Goal: Information Seeking & Learning: Learn about a topic

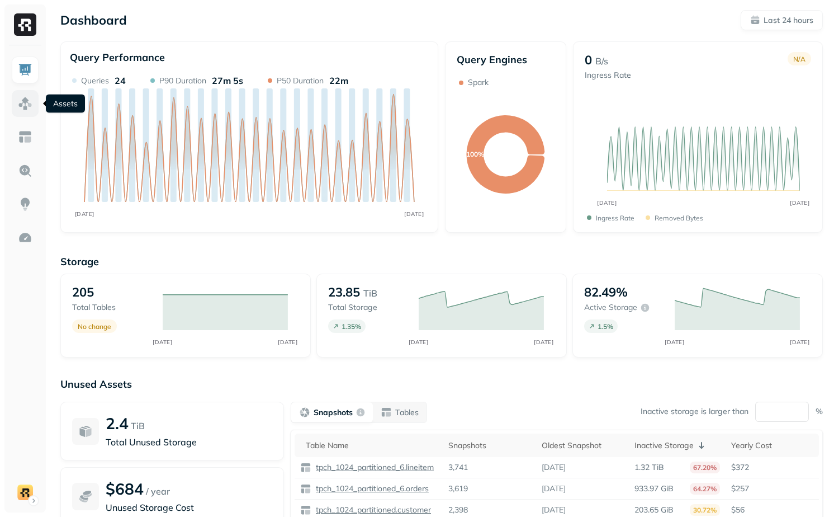
click at [26, 102] on img at bounding box center [25, 103] width 15 height 15
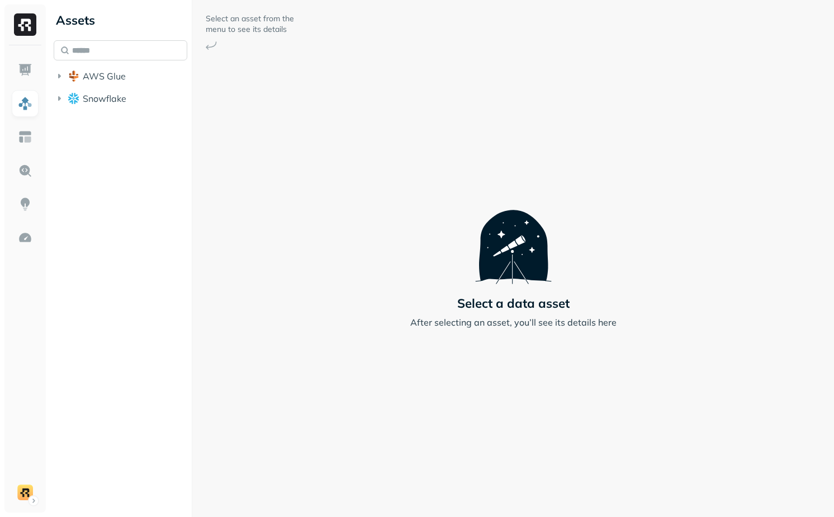
click at [82, 46] on input "text" at bounding box center [121, 50] width 134 height 20
click at [88, 68] on button "AWS Glue" at bounding box center [121, 76] width 134 height 18
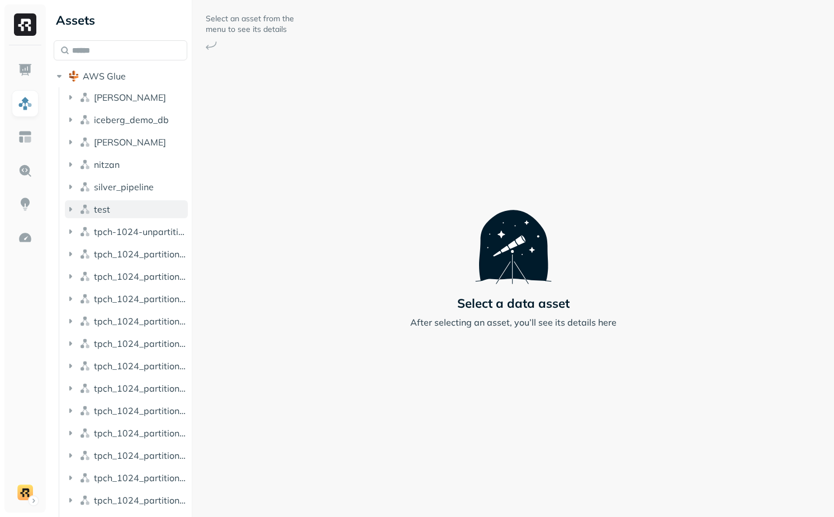
scroll to position [89, 0]
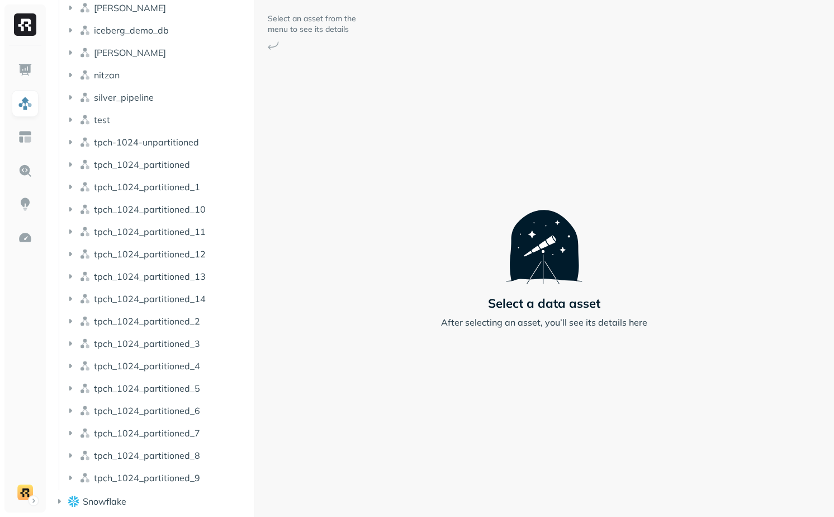
click at [254, 249] on div at bounding box center [254, 258] width 1 height 517
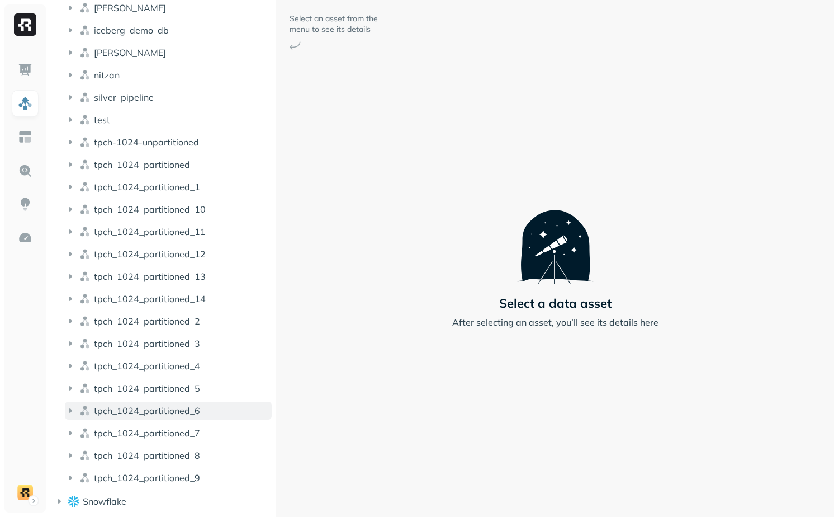
click at [166, 413] on span "tpch_1024_partitioned_6" at bounding box center [147, 410] width 106 height 11
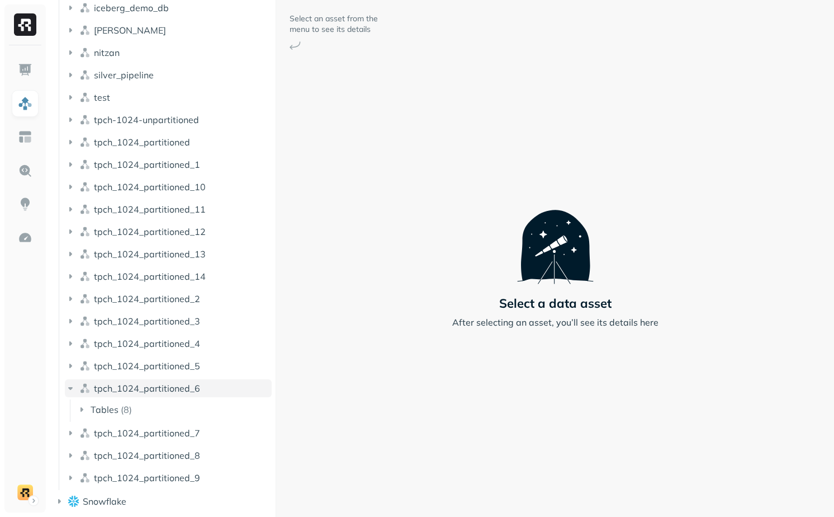
click at [167, 396] on button "tpch_1024_partitioned_6" at bounding box center [168, 388] width 207 height 18
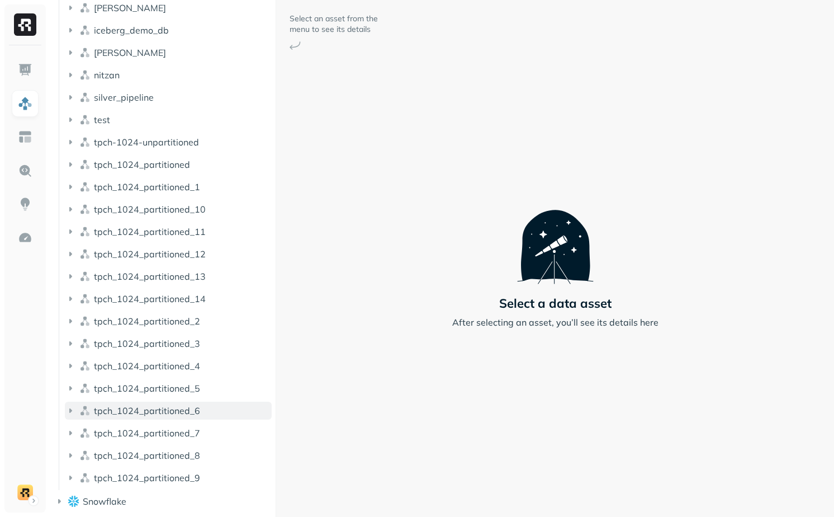
click at [167, 404] on button "tpch_1024_partitioned_6" at bounding box center [168, 410] width 207 height 18
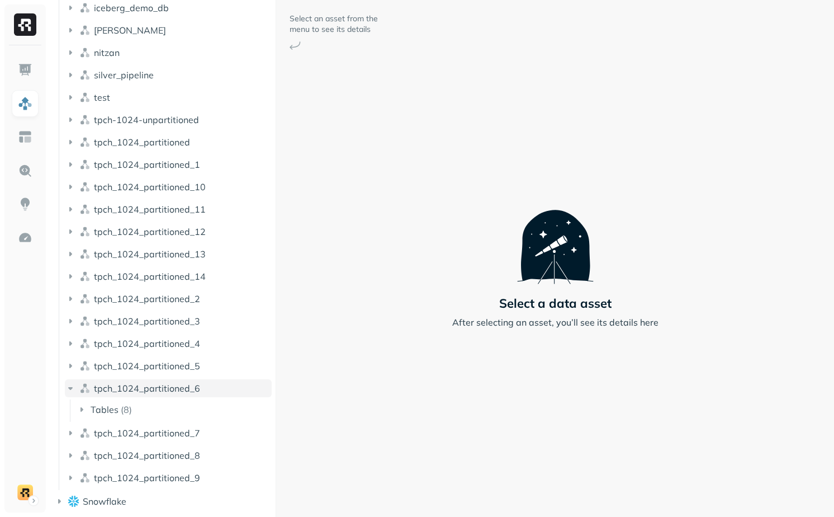
click at [171, 391] on span "tpch_1024_partitioned_6" at bounding box center [147, 387] width 106 height 11
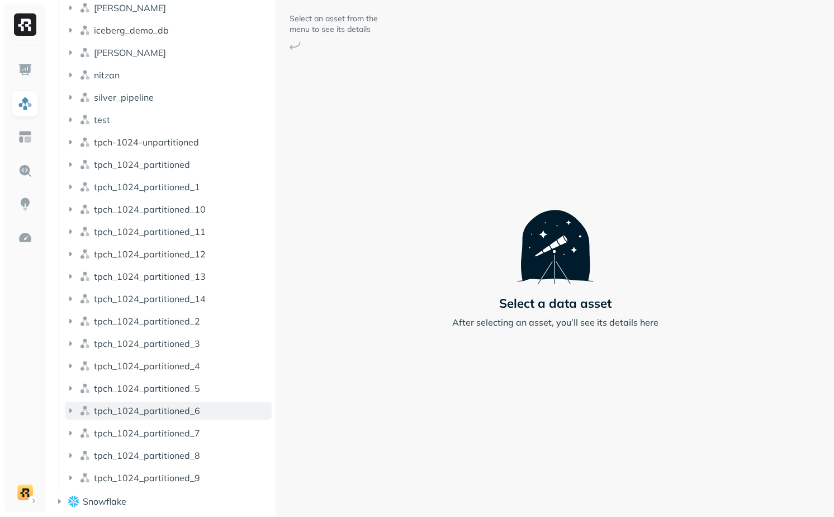
click at [167, 414] on span "tpch_1024_partitioned_6" at bounding box center [147, 410] width 106 height 11
click at [145, 415] on button "Tables ( 8 )" at bounding box center [174, 409] width 196 height 18
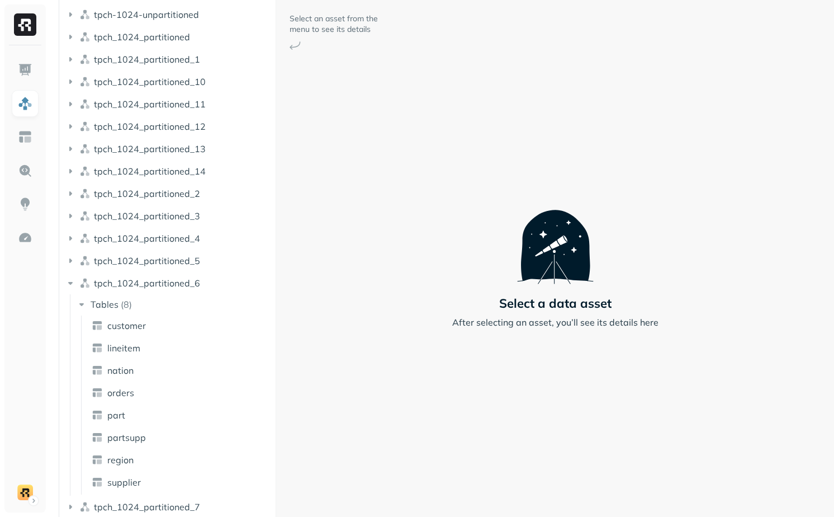
scroll to position [291, 0]
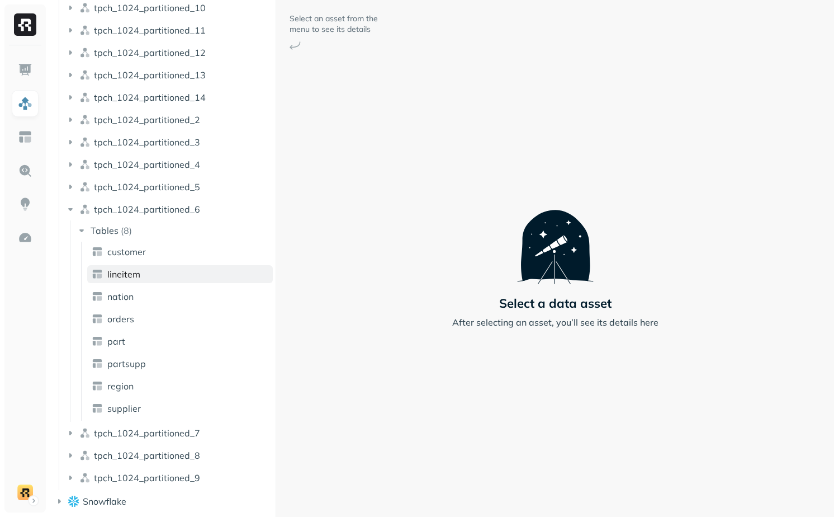
click at [151, 278] on link "lineitem" at bounding box center [180, 274] width 186 height 18
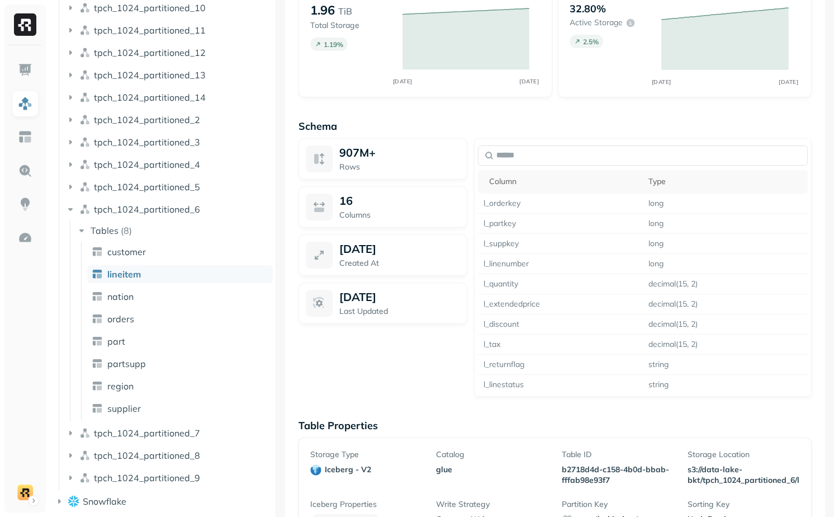
scroll to position [741, 0]
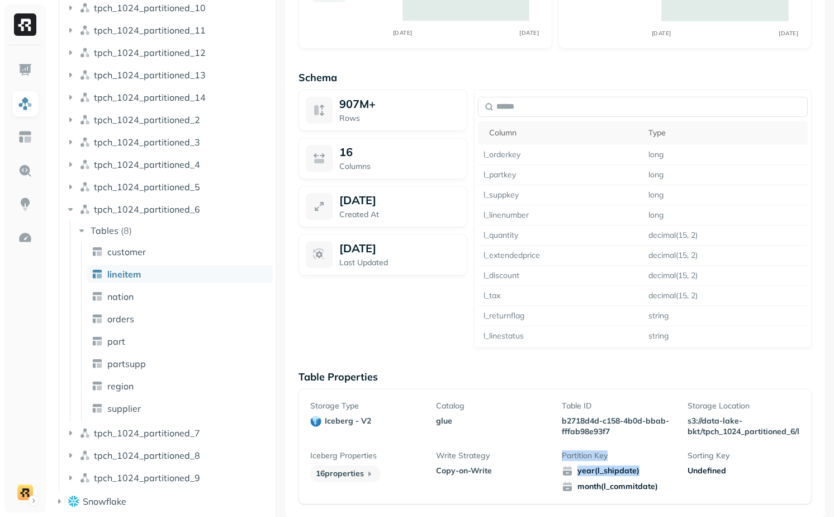
drag, startPoint x: 563, startPoint y: 443, endPoint x: 670, endPoint y: 479, distance: 112.6
click at [670, 480] on div "Storage Type iceberg - v2 Catalog glue Table ID b2718d4d-c158-4b0d-bbab-fffab98…" at bounding box center [555, 446] width 490 height 92
click at [670, 479] on div "year(l_shipdate) month(l_commitdate)" at bounding box center [618, 478] width 112 height 27
drag, startPoint x: 669, startPoint y: 488, endPoint x: 583, endPoint y: 469, distance: 88.9
click at [583, 469] on div "year(l_shipdate) month(l_commitdate)" at bounding box center [618, 478] width 112 height 27
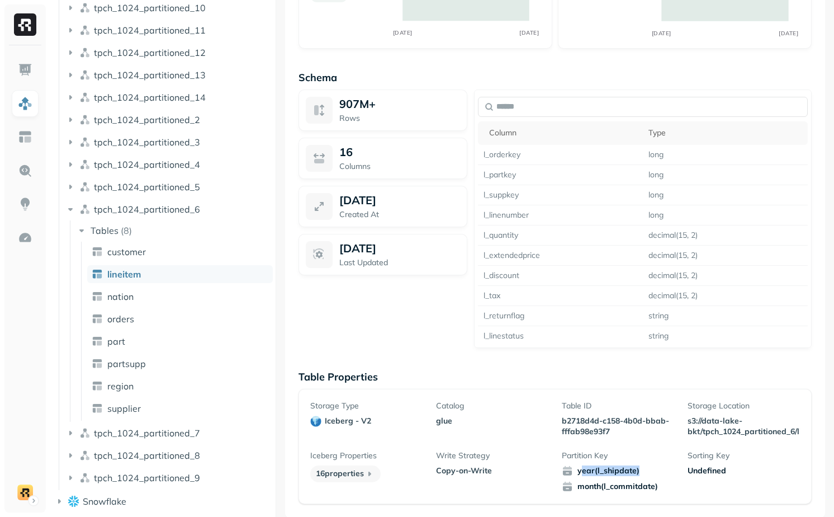
click at [583, 469] on span "year(l_shipdate)" at bounding box center [618, 470] width 112 height 11
drag, startPoint x: 583, startPoint y: 469, endPoint x: 670, endPoint y: 493, distance: 91.2
click at [670, 493] on div "Storage Type iceberg - v2 Catalog glue Table ID b2718d4d-c158-4b0d-bbab-fffab98…" at bounding box center [555, 446] width 513 height 115
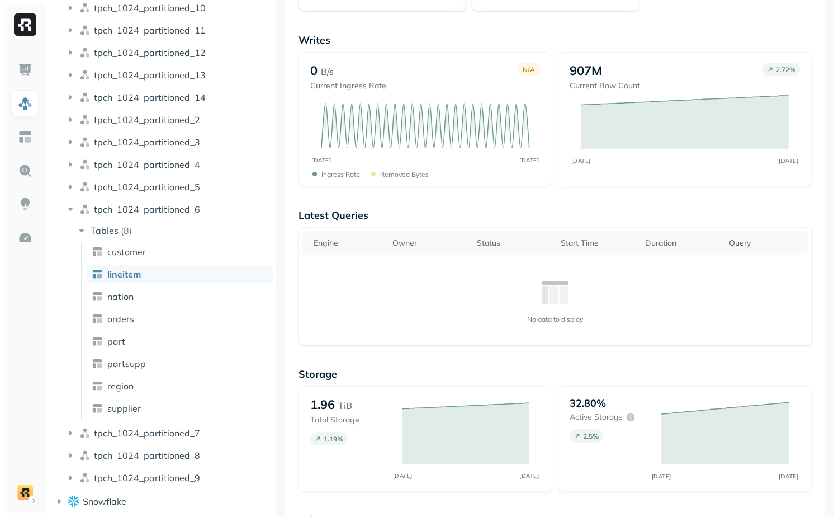
scroll to position [253, 0]
